Goal: Information Seeking & Learning: Find specific fact

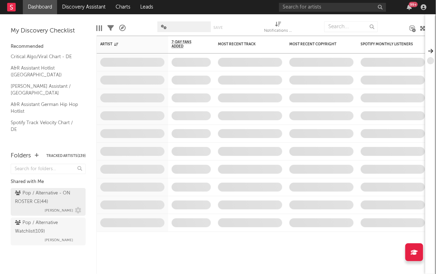
click at [65, 190] on div "Pop / Alternative - ON ROSTER CE ( 44 )" at bounding box center [47, 197] width 65 height 17
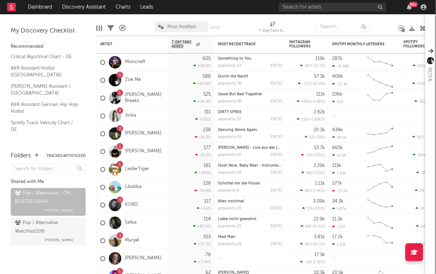
click at [106, 25] on div "Edit Columns Filters A&R Pipeline Most Notified Save Save as 7-Day Fans Added (…" at bounding box center [260, 24] width 329 height 21
click at [112, 36] on div "Artist" at bounding box center [132, 44] width 71 height 16
click at [115, 44] on div "Artist" at bounding box center [127, 44] width 54 height 4
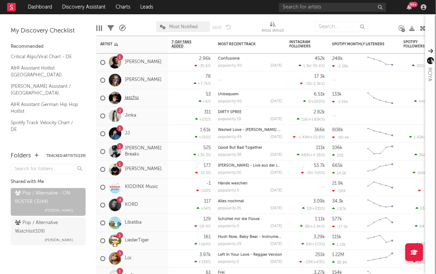
click at [133, 95] on link "jaschu" at bounding box center [132, 98] width 14 height 6
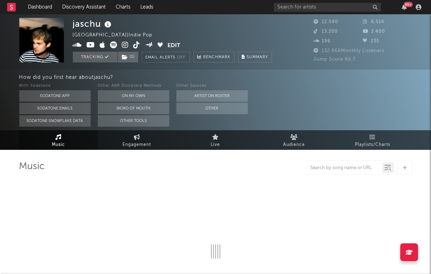
select select "6m"
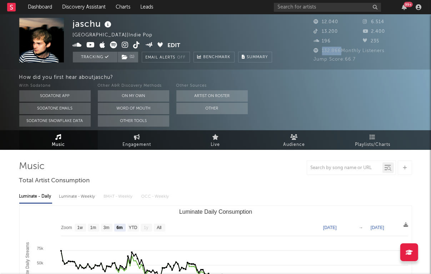
drag, startPoint x: 340, startPoint y: 51, endPoint x: 320, endPoint y: 51, distance: 20.7
click at [320, 51] on span "132.866 Monthly Listeners" at bounding box center [349, 51] width 71 height 5
copy span "132.866"
click at [126, 45] on icon at bounding box center [125, 44] width 7 height 7
